Goal: Task Accomplishment & Management: Use online tool/utility

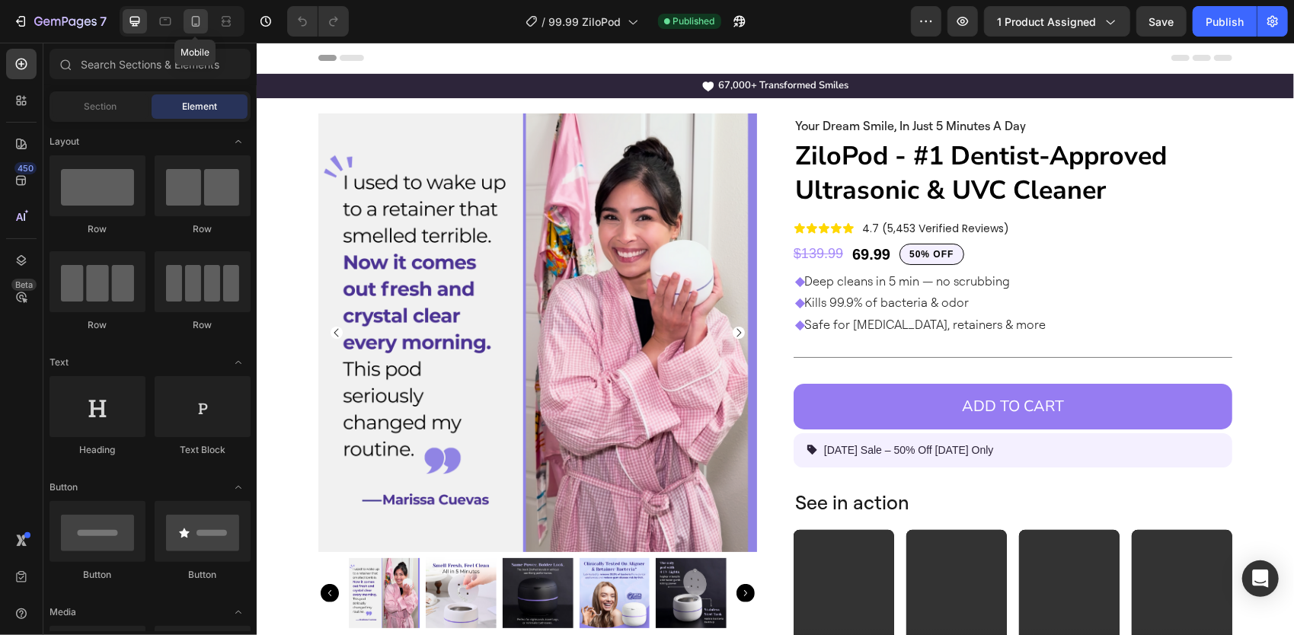
click at [189, 21] on icon at bounding box center [195, 21] width 15 height 15
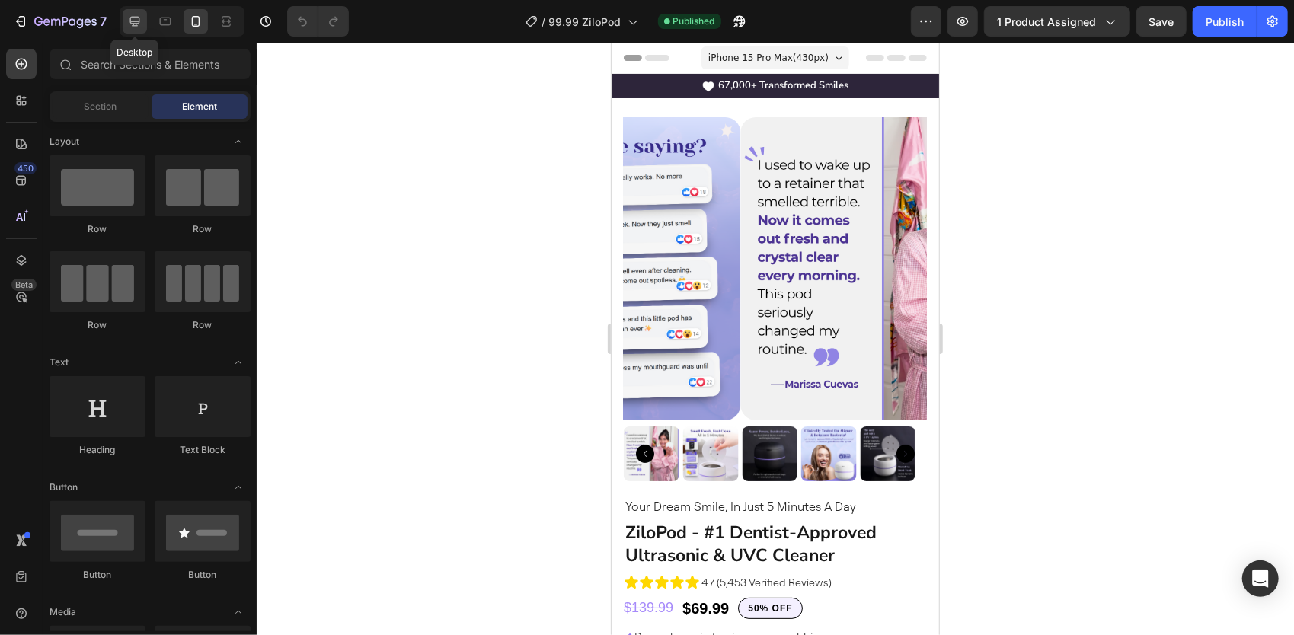
click at [132, 9] on div at bounding box center [135, 21] width 24 height 24
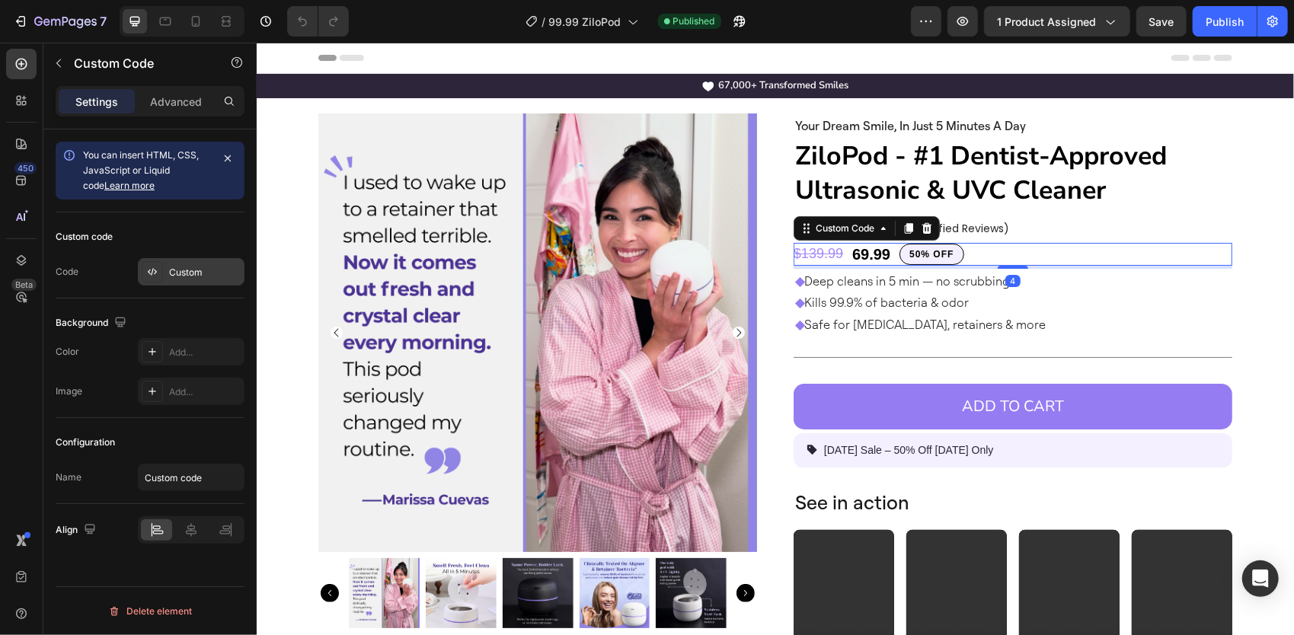
click at [165, 267] on div "Custom" at bounding box center [191, 271] width 107 height 27
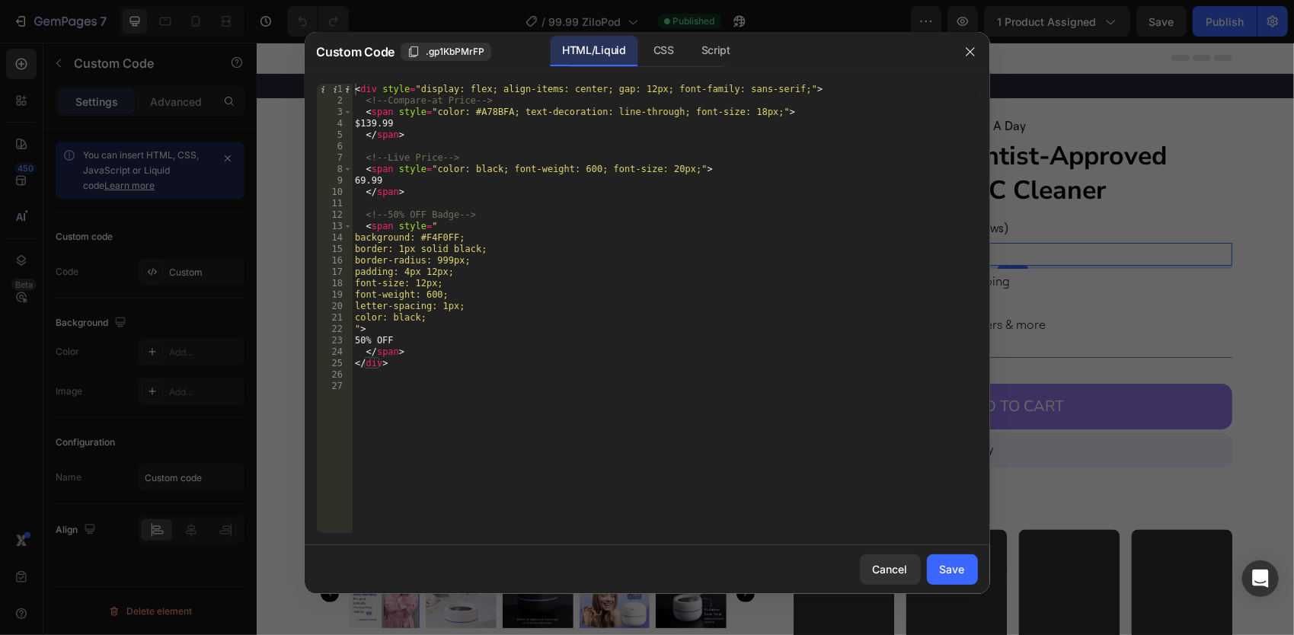
click at [371, 180] on div "< div style = "display: flex; align-items: center; gap: 12px; font-family: sans…" at bounding box center [665, 320] width 626 height 472
type textarea "$69.99"
click at [950, 563] on div "Save" at bounding box center [952, 569] width 25 height 16
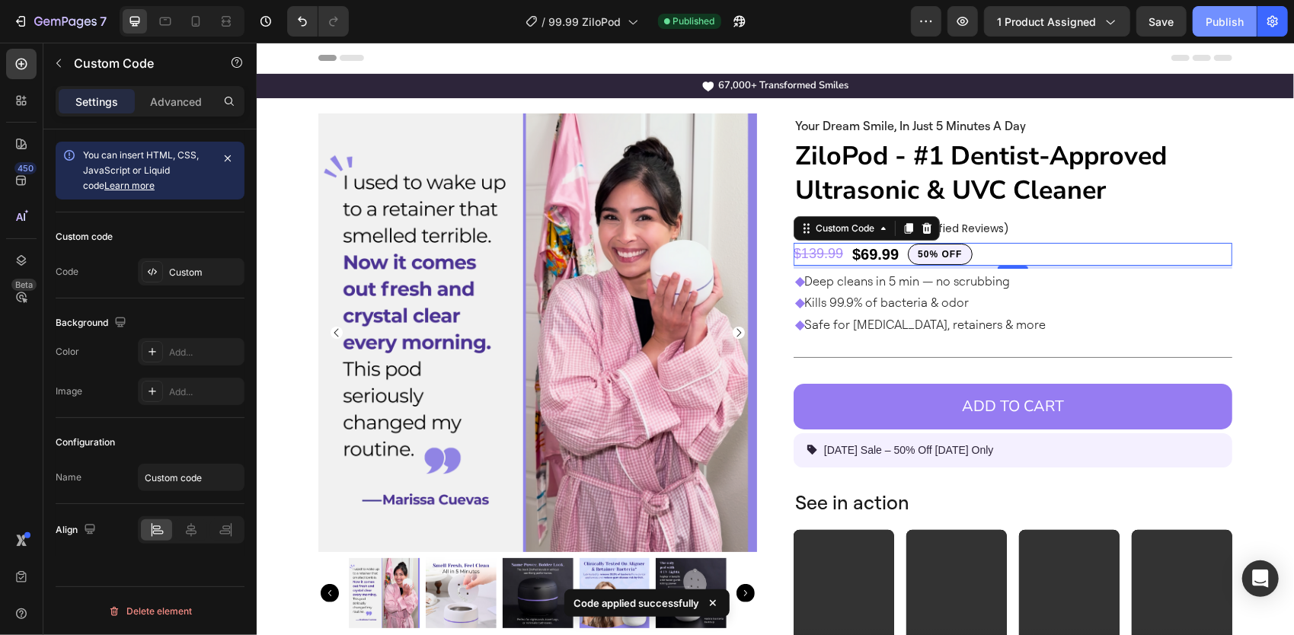
click at [1229, 30] on button "Publish" at bounding box center [1224, 21] width 64 height 30
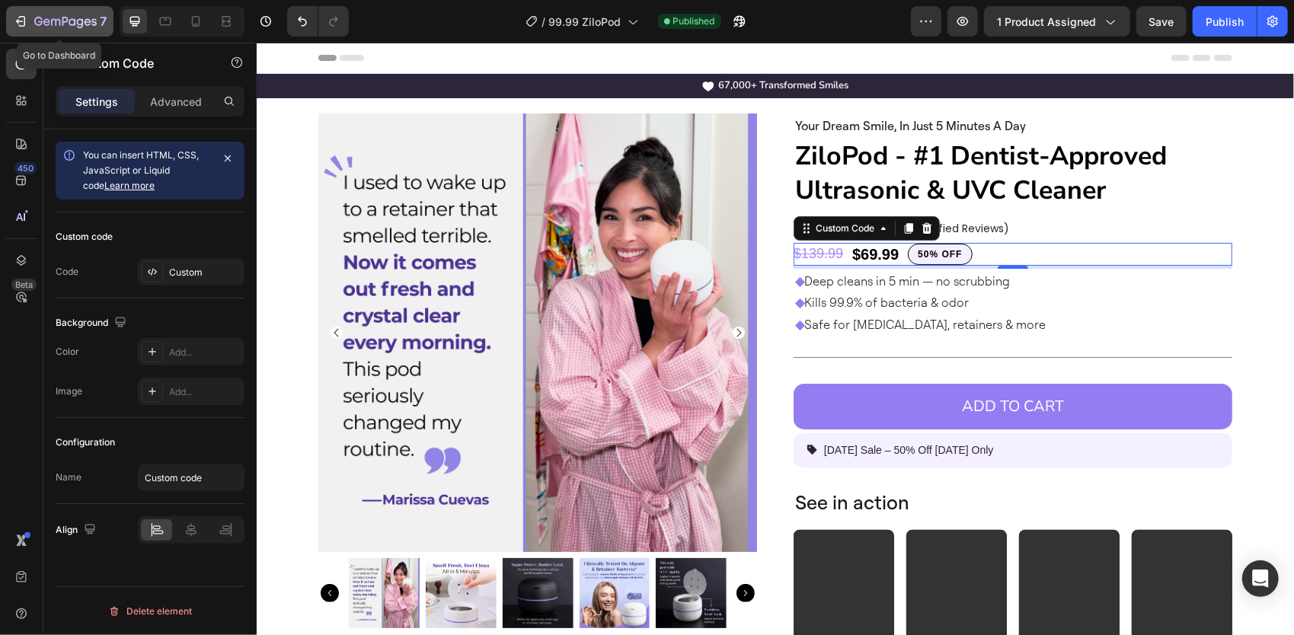
click at [23, 23] on icon "button" at bounding box center [20, 21] width 15 height 15
